Goal: Task Accomplishment & Management: Complete application form

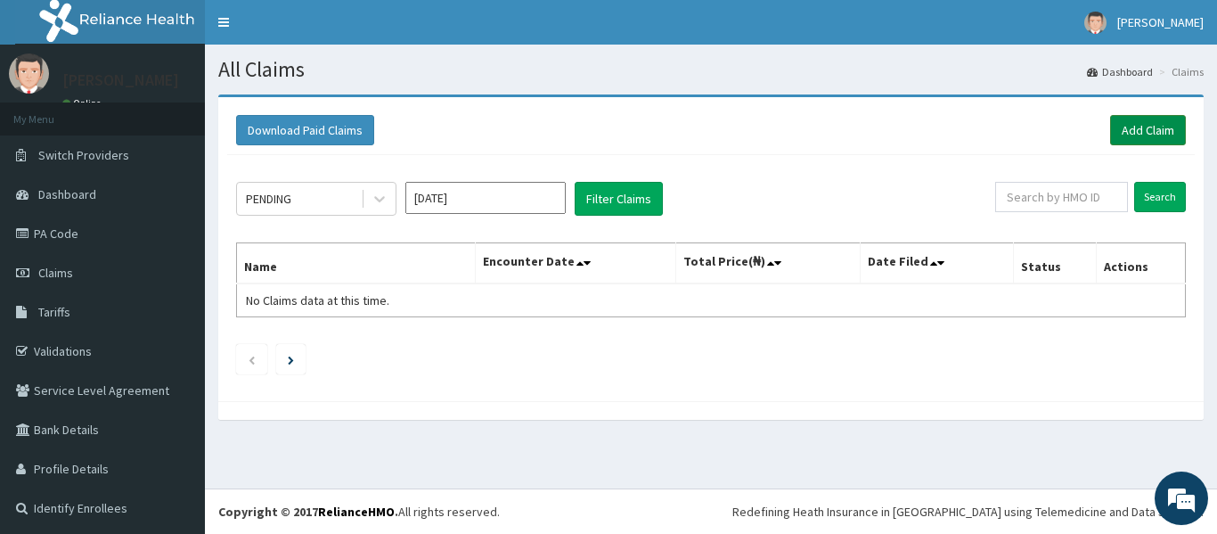
click at [1110, 135] on link "Add Claim" at bounding box center [1148, 130] width 76 height 30
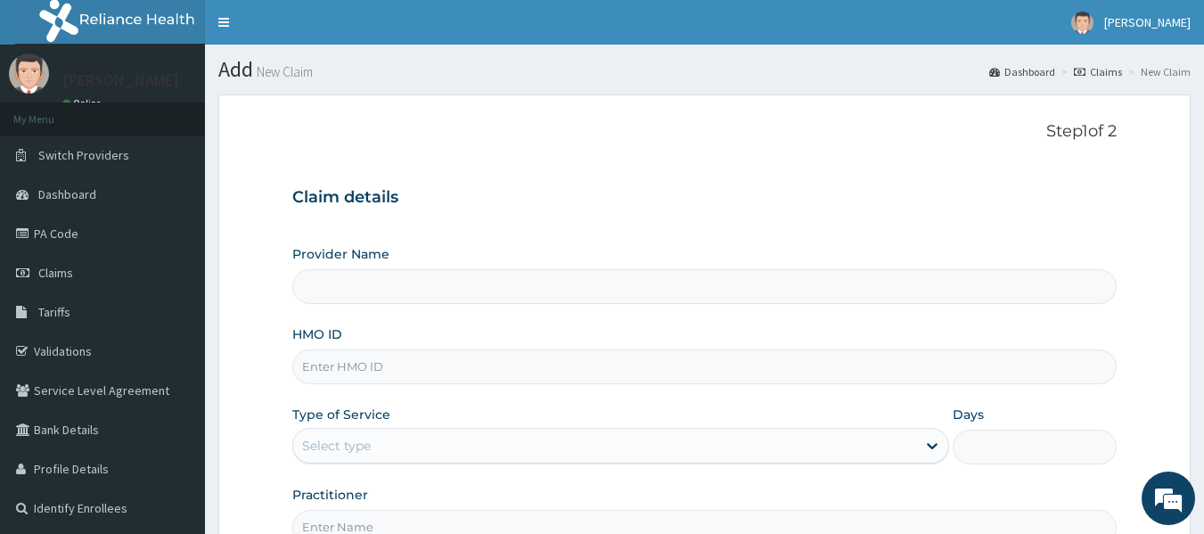
click at [498, 295] on input "Provider Name" at bounding box center [704, 286] width 825 height 35
type input "[GEOGRAPHIC_DATA]"
click at [481, 366] on input "HMO ID" at bounding box center [704, 366] width 825 height 35
type input "RET/46535/A"
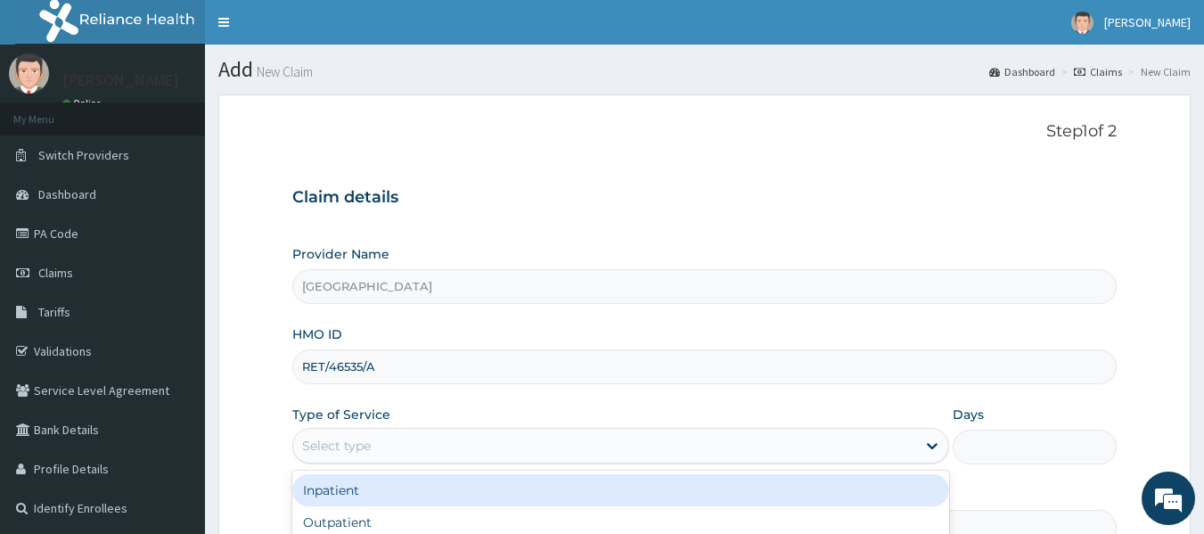
click at [427, 450] on div "Select type" at bounding box center [604, 445] width 623 height 29
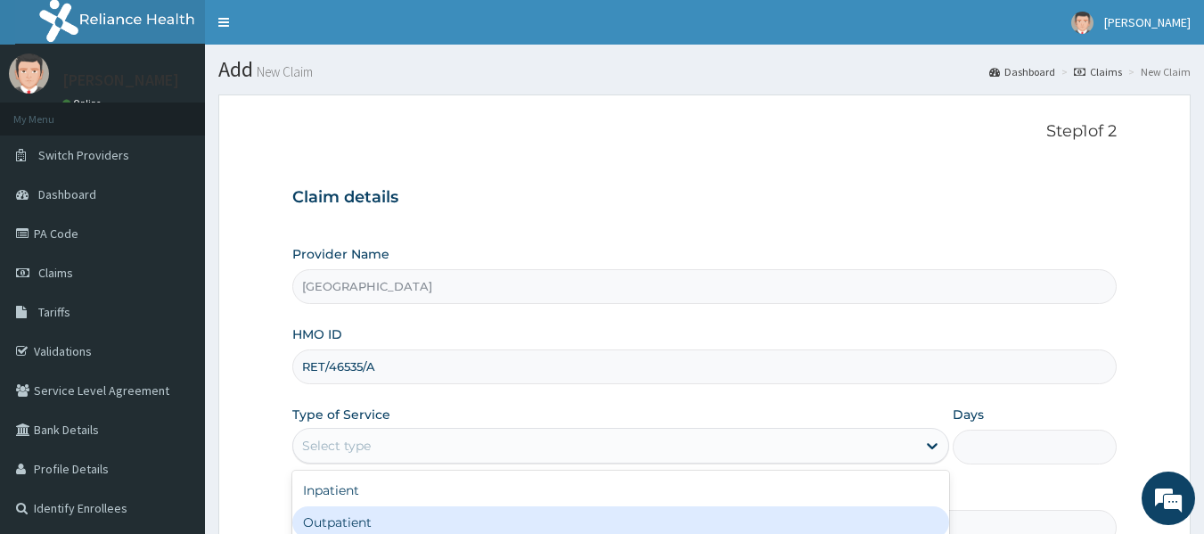
click at [390, 523] on div "Outpatient" at bounding box center [620, 522] width 657 height 32
type input "1"
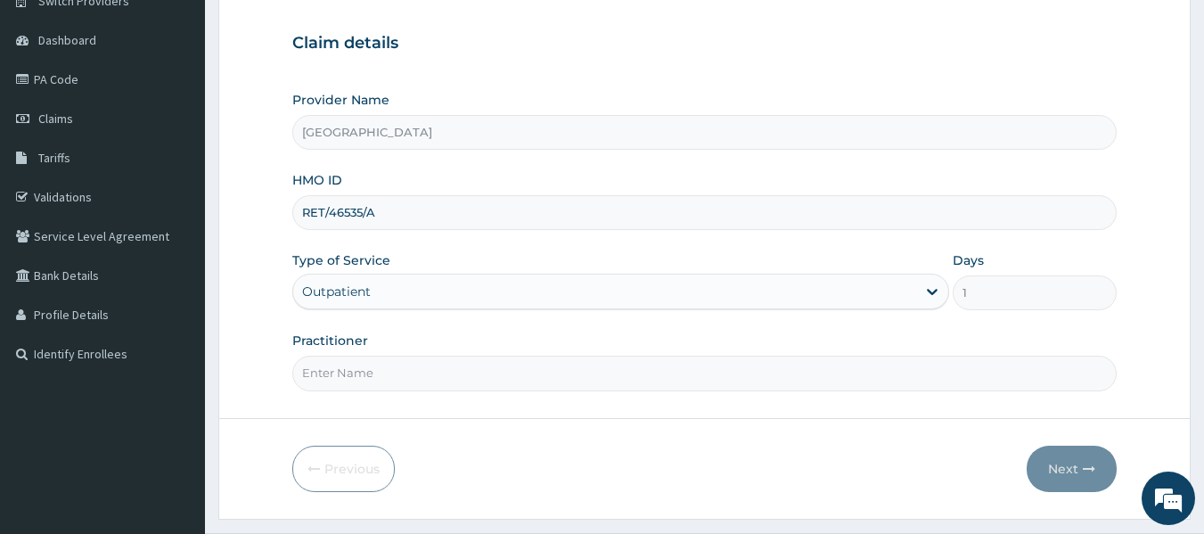
scroll to position [199, 0]
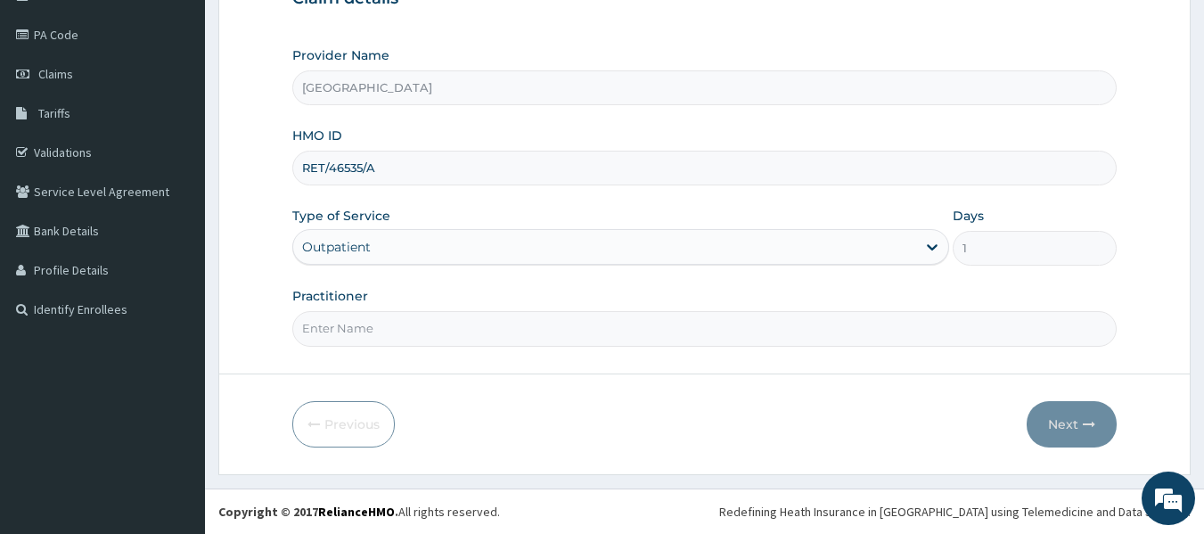
click at [405, 325] on input "Practitioner" at bounding box center [704, 328] width 825 height 35
type input "[PERSON_NAME]"
click at [1096, 444] on button "Next" at bounding box center [1071, 424] width 90 height 46
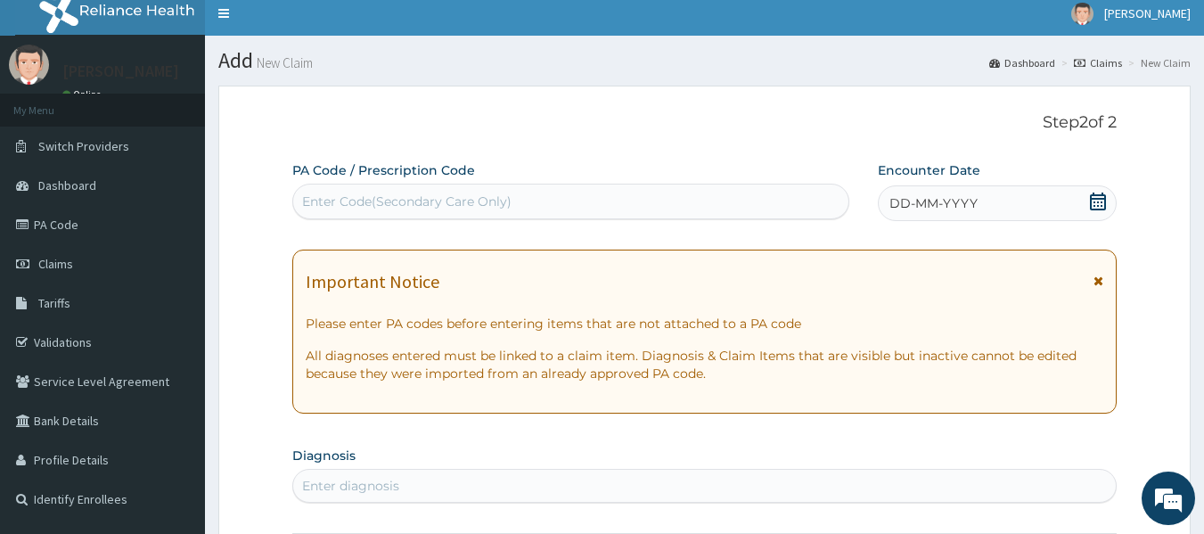
scroll to position [0, 0]
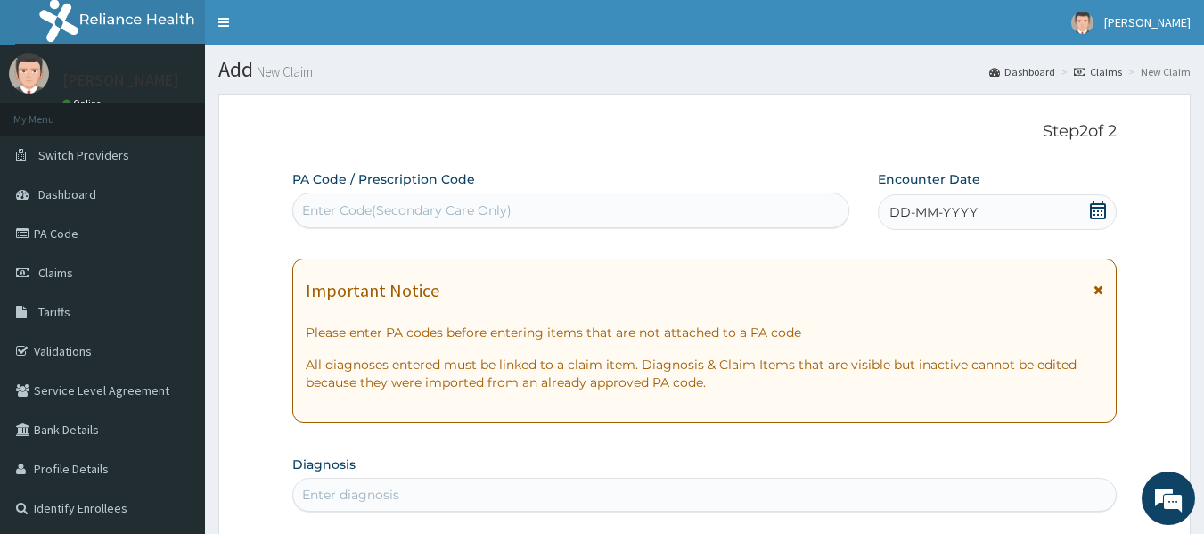
click at [715, 204] on div "Enter Code(Secondary Care Only)" at bounding box center [571, 210] width 556 height 29
click at [74, 236] on link "PA Code" at bounding box center [102, 233] width 205 height 39
